Goal: Check status: Check status

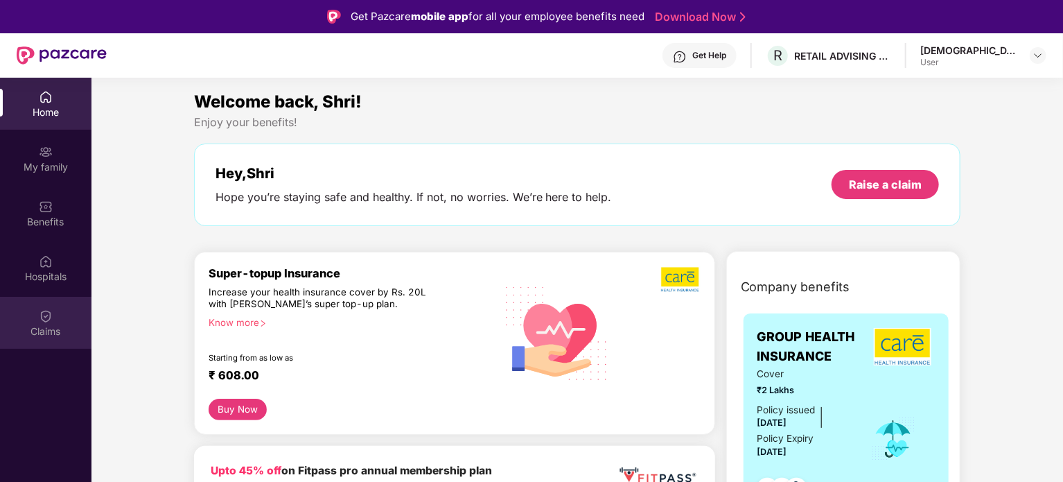
click at [53, 328] on div "Claims" at bounding box center [46, 331] width 92 height 14
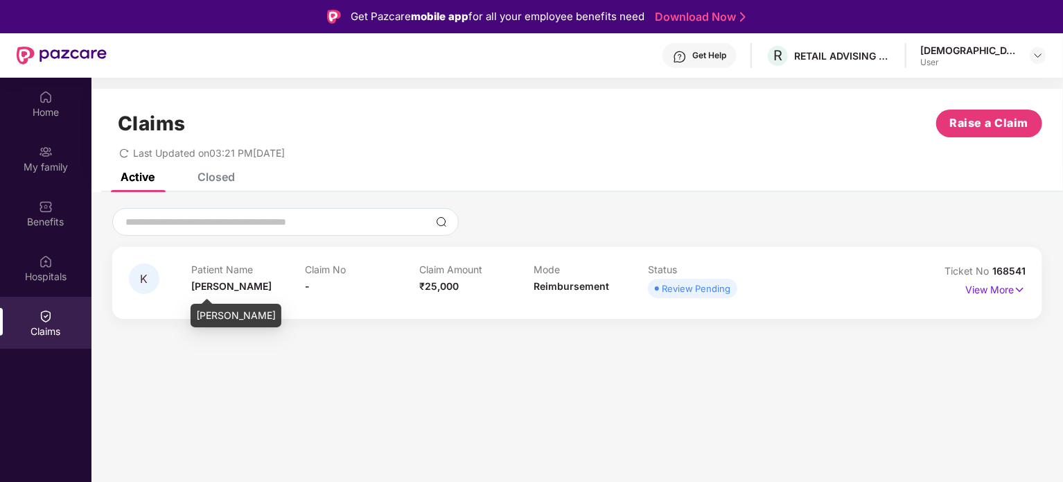
click at [214, 284] on span "[PERSON_NAME]" at bounding box center [231, 286] width 80 height 12
click at [297, 284] on div "Patient Name [PERSON_NAME]" at bounding box center [248, 282] width 114 height 38
drag, startPoint x: 297, startPoint y: 284, endPoint x: 406, endPoint y: 284, distance: 108.8
click at [406, 284] on div "Patient Name [PERSON_NAME] No - Claim Amount ₹25,000 Mode Reimbursement Status …" at bounding box center [533, 282] width 685 height 38
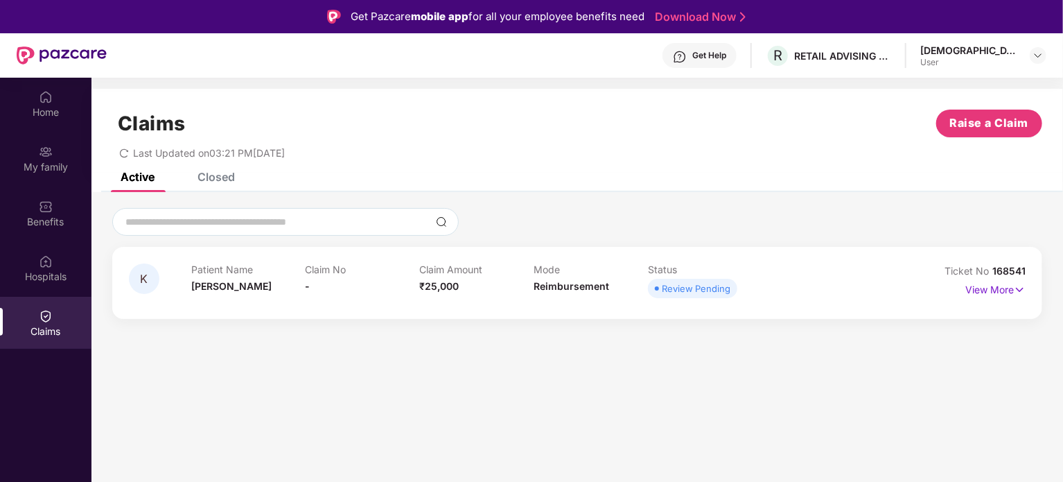
click at [476, 288] on div "Claim Amount ₹25,000" at bounding box center [476, 282] width 114 height 38
drag, startPoint x: 476, startPoint y: 288, endPoint x: 435, endPoint y: 289, distance: 40.9
click at [435, 289] on div "Claim Amount ₹25,000" at bounding box center [476, 282] width 114 height 38
click at [223, 185] on div "Closed" at bounding box center [206, 177] width 58 height 31
